Goal: Task Accomplishment & Management: Complete application form

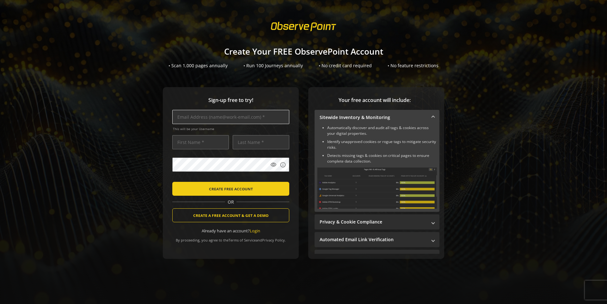
click at [188, 119] on input "text" at bounding box center [230, 117] width 117 height 14
paste input "[DOMAIN_NAME][EMAIL_ADDRESS][DOMAIN_NAME]"
type input "[DOMAIN_NAME][EMAIL_ADDRESS][DOMAIN_NAME]"
click at [194, 141] on input "text" at bounding box center [200, 142] width 57 height 14
type input "[GEOGRAPHIC_DATA]"
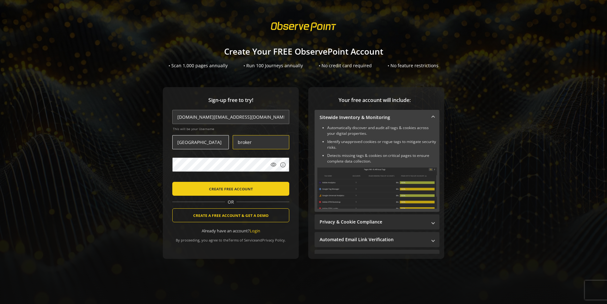
type input "broker"
click at [272, 166] on mat-icon "visibility" at bounding box center [273, 165] width 6 height 6
click at [262, 191] on span "submit" at bounding box center [230, 188] width 117 height 15
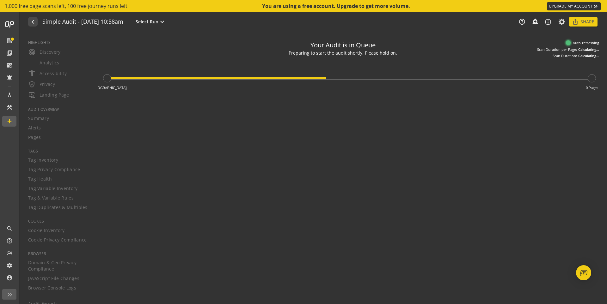
type textarea "Notes can include: -a description of what this audit is validating -changes in …"
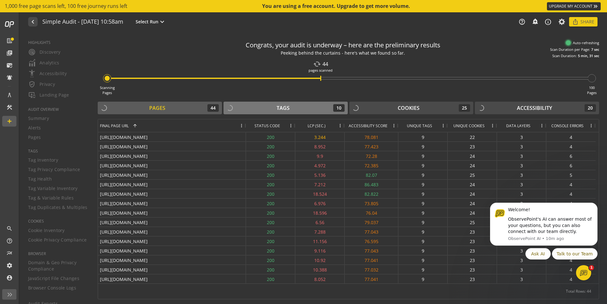
click at [260, 113] on button "Tags 10" at bounding box center [286, 108] width 124 height 13
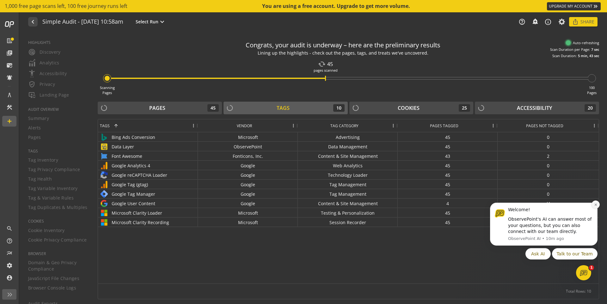
click at [596, 207] on button "Dismiss notification" at bounding box center [596, 205] width 8 height 8
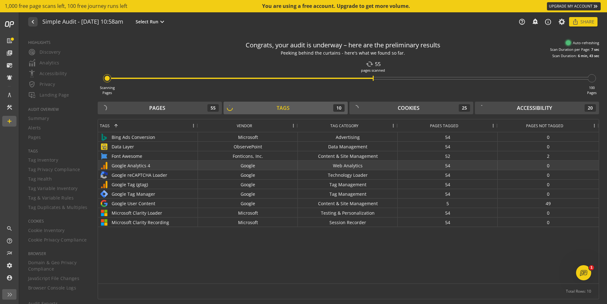
click at [118, 164] on div "Google Analytics 4" at bounding box center [148, 165] width 96 height 9
